Goal: Task Accomplishment & Management: Manage account settings

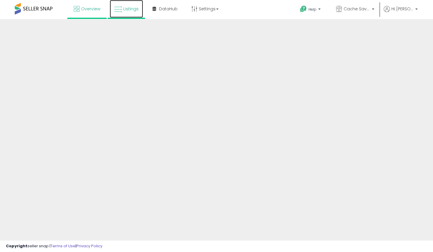
click at [126, 10] on span "Listings" at bounding box center [130, 9] width 15 height 6
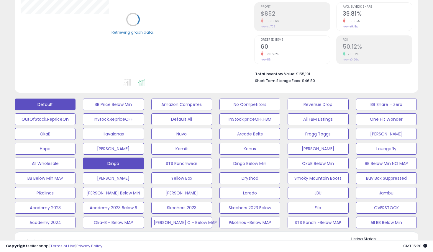
scroll to position [118, 0]
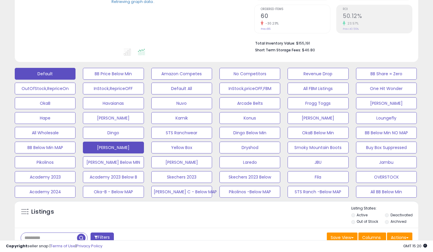
click at [131, 143] on button "[PERSON_NAME]" at bounding box center [113, 148] width 61 height 12
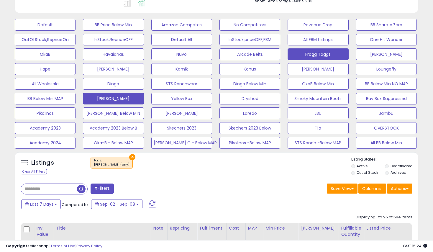
scroll to position [177, 0]
